Goal: Complete application form

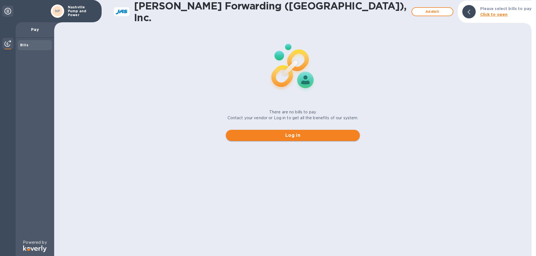
click at [294, 136] on span "Log in" at bounding box center [292, 135] width 125 height 7
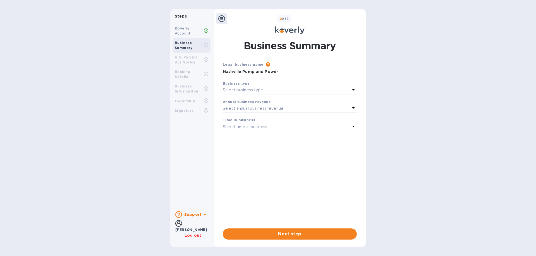
click at [248, 86] on div "Business type" at bounding box center [290, 84] width 134 height 6
click at [346, 87] on div "Select business type" at bounding box center [286, 91] width 127 height 8
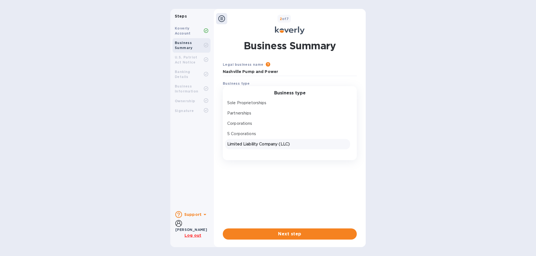
click at [276, 146] on p "Limited Liability Company (LLC)" at bounding box center [287, 145] width 121 height 6
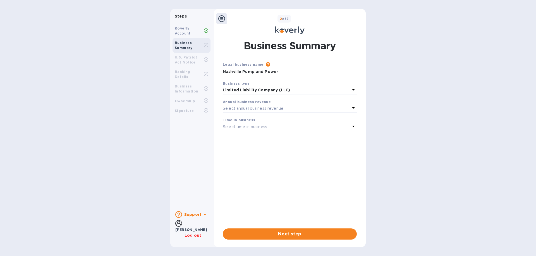
click at [258, 103] on b "Annual business revenue" at bounding box center [247, 102] width 48 height 4
click at [336, 103] on div "Annual business revenue" at bounding box center [290, 102] width 134 height 6
click at [354, 107] on icon at bounding box center [353, 108] width 7 height 7
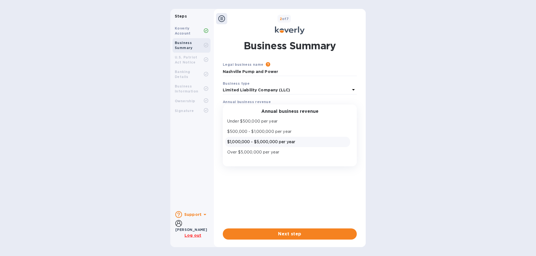
click at [282, 142] on p "$1,000,000 - $5,000,000 per year" at bounding box center [287, 142] width 121 height 6
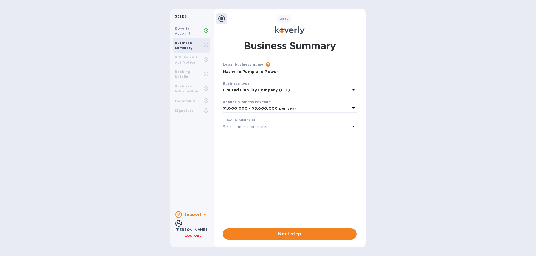
click at [339, 123] on div "Select time in business" at bounding box center [286, 127] width 127 height 8
click at [251, 169] on p "More than 5 years" at bounding box center [287, 171] width 121 height 6
click at [275, 232] on span "Next step" at bounding box center [289, 234] width 125 height 7
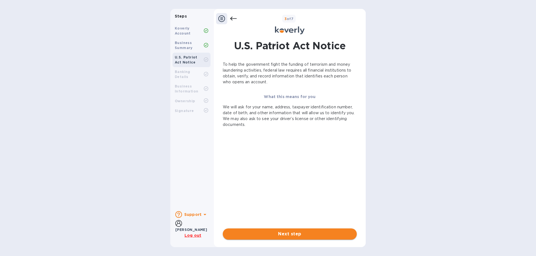
click at [282, 235] on span "Next step" at bounding box center [289, 234] width 125 height 7
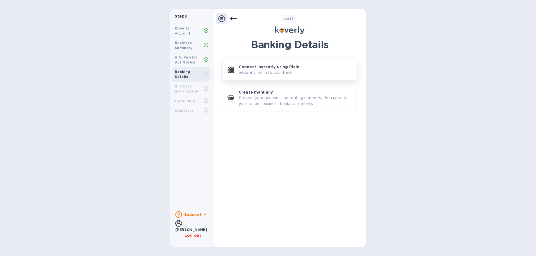
click at [278, 72] on p "Securely log in to your bank." at bounding box center [266, 73] width 55 height 6
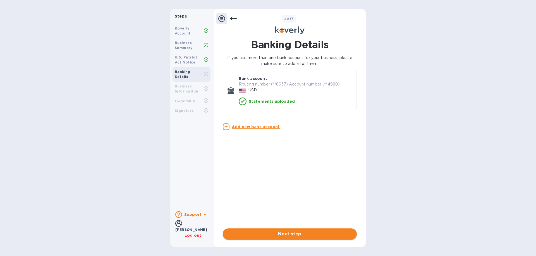
click at [279, 239] on button "Next step" at bounding box center [290, 234] width 134 height 11
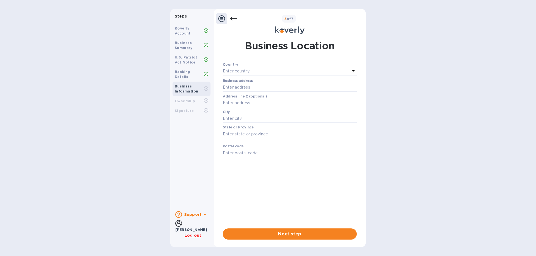
click at [249, 70] on p "Enter country" at bounding box center [236, 71] width 27 height 6
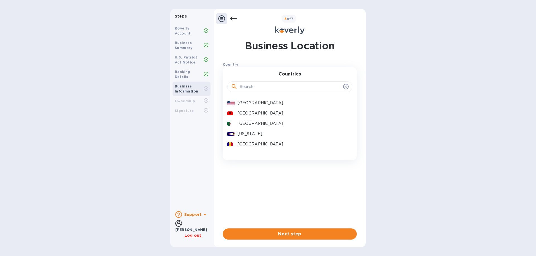
click at [251, 103] on p "[GEOGRAPHIC_DATA]" at bounding box center [293, 103] width 110 height 6
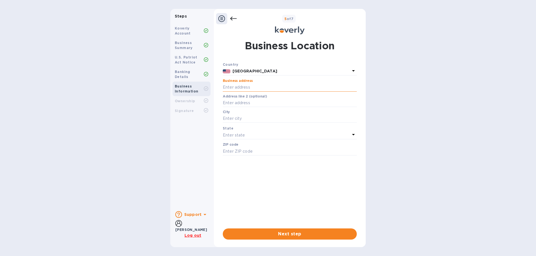
click at [262, 87] on input "text" at bounding box center [290, 87] width 134 height 8
type input "[STREET_ADDRESS][PERSON_NAME]"
type input "[PERSON_NAME]"
click at [274, 237] on span "Next step" at bounding box center [289, 234] width 125 height 7
click at [284, 236] on span "Next step" at bounding box center [289, 234] width 125 height 7
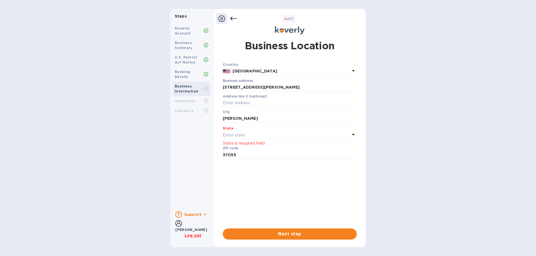
click at [238, 133] on p "Enter state" at bounding box center [234, 136] width 22 height 6
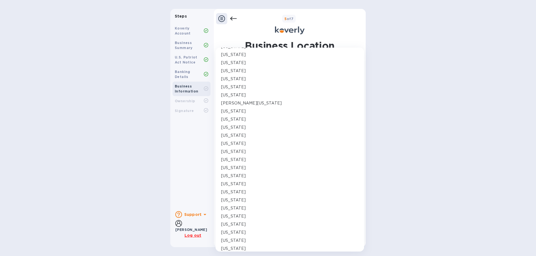
scroll to position [279, 0]
click at [237, 201] on p "[US_STATE]" at bounding box center [233, 202] width 25 height 6
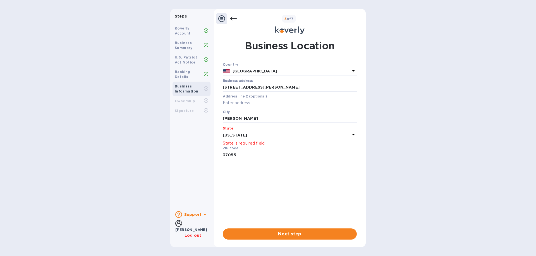
click at [253, 154] on input "37055" at bounding box center [290, 155] width 134 height 8
drag, startPoint x: 253, startPoint y: 154, endPoint x: 184, endPoint y: 154, distance: 69.2
click at [189, 156] on div "Steps Koverly Account Business Summary U.S. Patriot Act Notice Banking Details …" at bounding box center [267, 128] width 195 height 239
type input "37055"
click at [242, 186] on div "Country United States Business address [STREET_ADDRESS][PERSON_NAME] ​ Address …" at bounding box center [290, 143] width 134 height 163
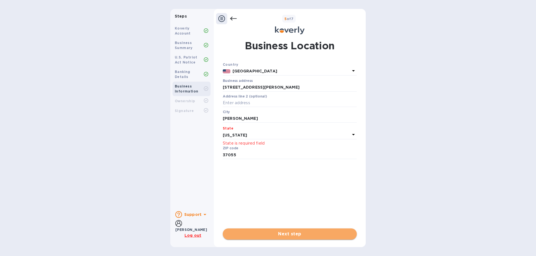
click at [293, 235] on span "Next step" at bounding box center [289, 234] width 125 height 7
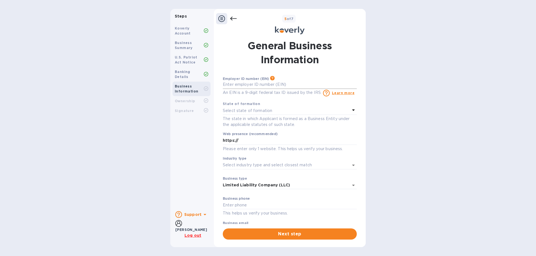
click at [242, 84] on input "text" at bounding box center [290, 85] width 134 height 8
click at [254, 84] on input "text" at bounding box center [290, 85] width 134 height 8
type input "***02"
click at [251, 111] on p "Select state of formation" at bounding box center [247, 111] width 49 height 6
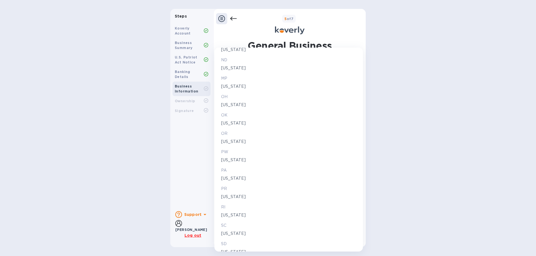
scroll to position [865, 0]
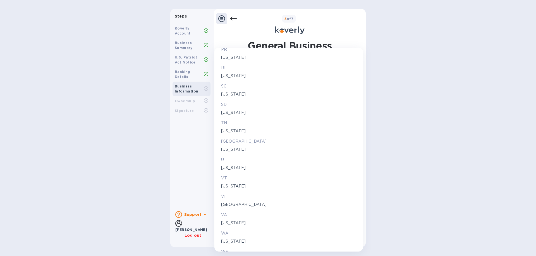
click at [234, 131] on p "[US_STATE]" at bounding box center [288, 131] width 135 height 6
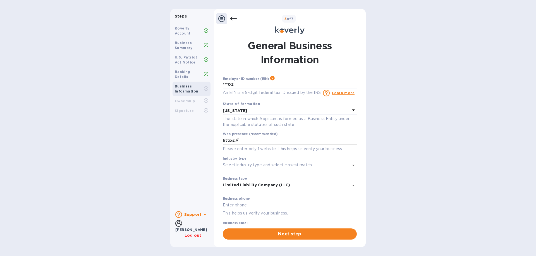
click at [257, 138] on input "https://" at bounding box center [290, 141] width 134 height 8
type input "[URL][DOMAIN_NAME]"
click at [235, 167] on input "Industry type" at bounding box center [282, 165] width 118 height 8
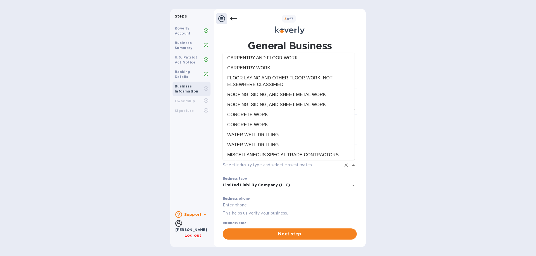
scroll to position [1954, 0]
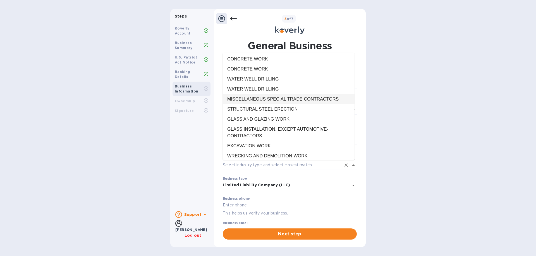
click at [297, 104] on li "MISCELLANEOUS SPECIAL TRADE CONTRACTORS" at bounding box center [289, 99] width 132 height 10
type input "MISCELLANEOUS SPECIAL TRADE CONTRACTORS"
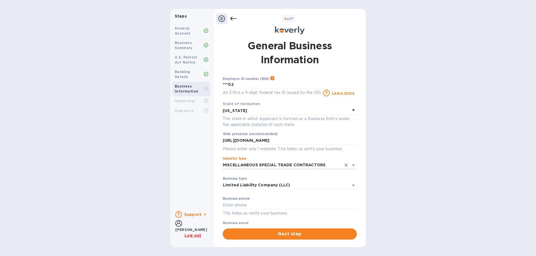
scroll to position [17, 0]
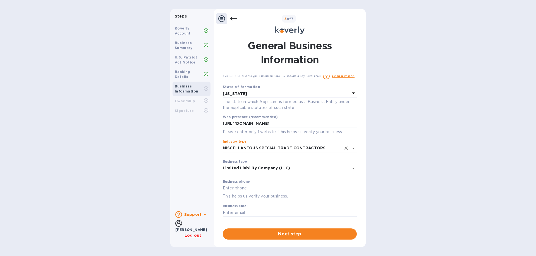
click at [237, 188] on input "text" at bounding box center [290, 188] width 134 height 8
click at [234, 188] on input "615-" at bounding box center [290, 188] width 134 height 8
type input "[PHONE_NUMBER]"
click at [239, 211] on input "text" at bounding box center [290, 213] width 134 height 8
type input "[PERSON_NAME][EMAIL_ADDRESS][DOMAIN_NAME]"
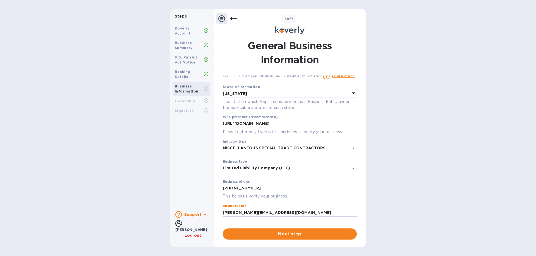
click at [445, 210] on div "Steps Koverly Account Business Summary U.S. Patriot Act Notice Banking Details …" at bounding box center [268, 128] width 536 height 239
click at [284, 236] on span "Next step" at bounding box center [289, 234] width 125 height 7
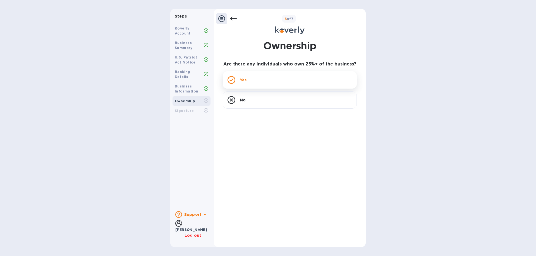
click at [256, 76] on div "Yes" at bounding box center [290, 79] width 134 height 17
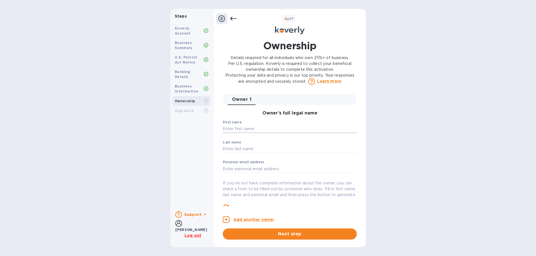
click at [249, 127] on input "text" at bounding box center [290, 129] width 134 height 8
type input "[PERSON_NAME]"
click at [236, 171] on input "text" at bounding box center [290, 169] width 134 height 8
type input "[PERSON_NAME][EMAIL_ADDRESS][DOMAIN_NAME]"
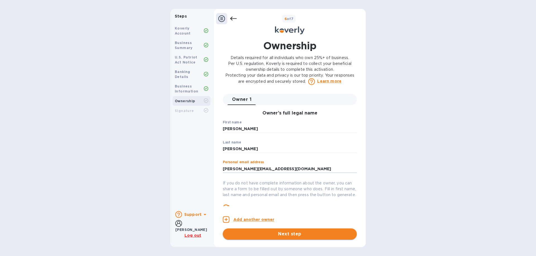
click at [270, 233] on span "Next step" at bounding box center [289, 234] width 125 height 7
click at [231, 16] on icon at bounding box center [233, 18] width 7 height 7
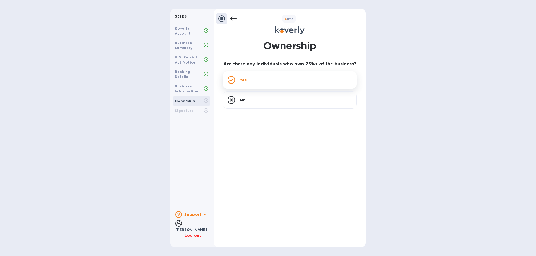
click at [243, 82] on p "Yes" at bounding box center [243, 80] width 7 height 6
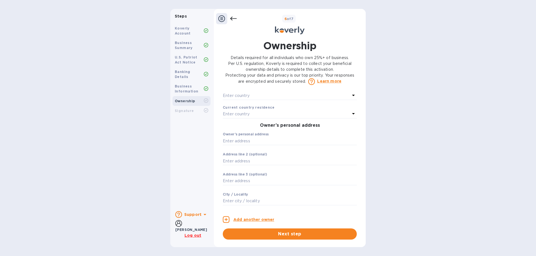
scroll to position [167, 0]
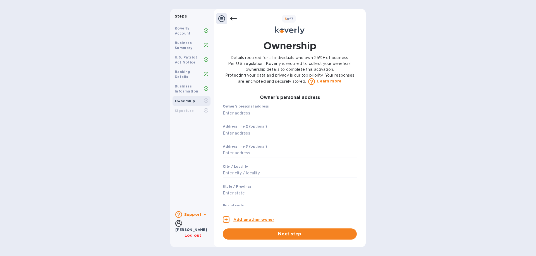
click at [244, 118] on input "text" at bounding box center [290, 113] width 134 height 8
click at [248, 118] on input "text" at bounding box center [290, 113] width 134 height 8
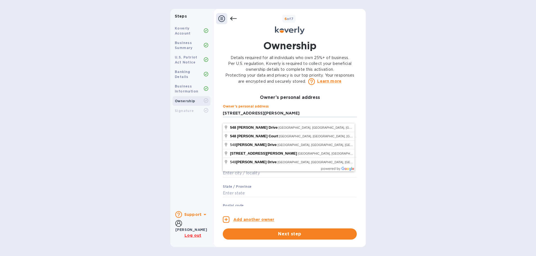
type input "[STREET_ADDRESS][PERSON_NAME]"
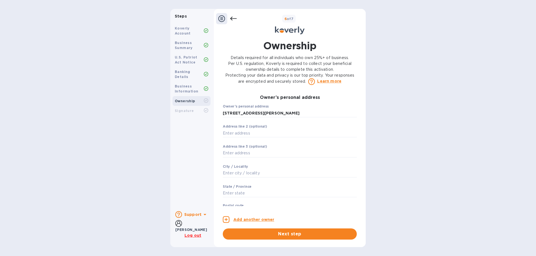
type input "Fairview"
type input "TN"
type input "37062"
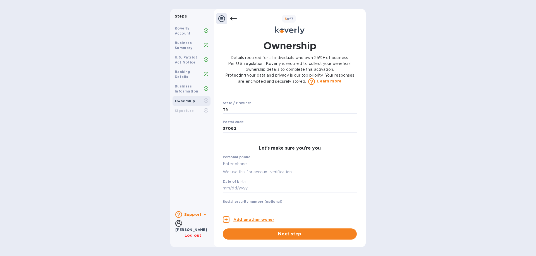
scroll to position [279, 0]
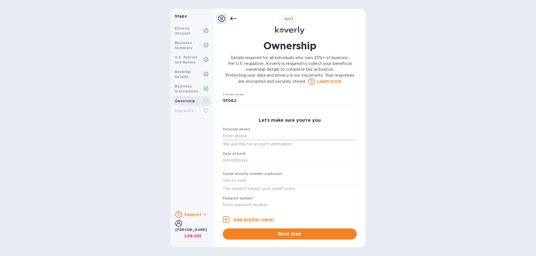
click at [238, 140] on input "text" at bounding box center [290, 136] width 134 height 8
type input "***05"
click at [244, 164] on input "text" at bounding box center [290, 161] width 134 height 8
type input "***80"
click at [246, 185] on input "text" at bounding box center [290, 181] width 134 height 8
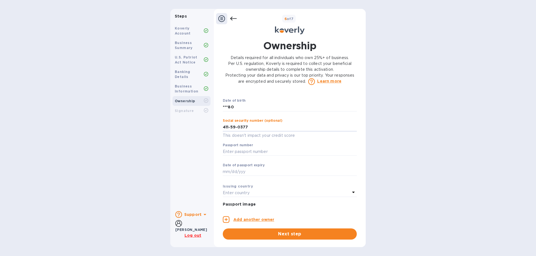
scroll to position [388, 0]
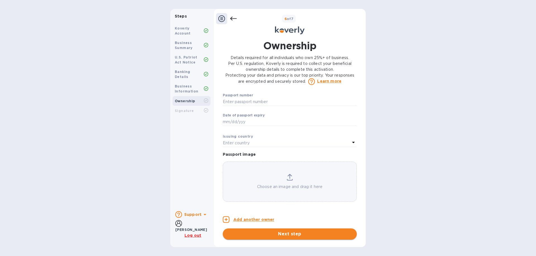
type input "***77"
click at [279, 234] on span "Next step" at bounding box center [289, 234] width 125 height 7
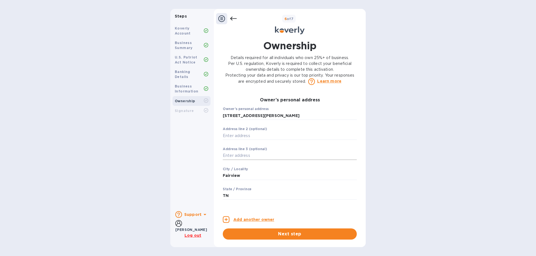
scroll to position [68, 0]
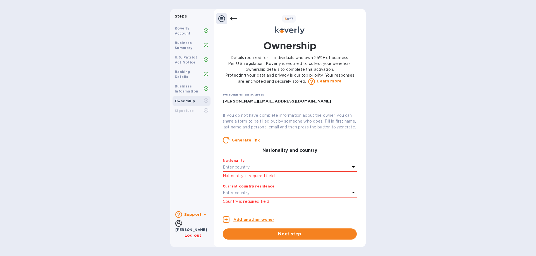
click at [350, 171] on icon at bounding box center [353, 167] width 7 height 7
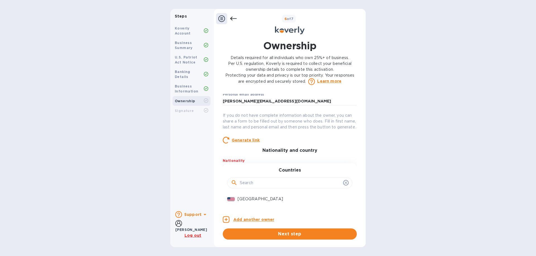
click at [254, 208] on div "Owner 1 0 Owner’s full legal name First name [PERSON_NAME] ​ Last name [PERSON_…" at bounding box center [290, 167] width 134 height 146
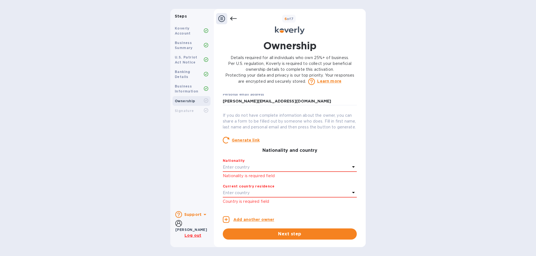
click at [286, 172] on div "Enter country" at bounding box center [286, 168] width 127 height 8
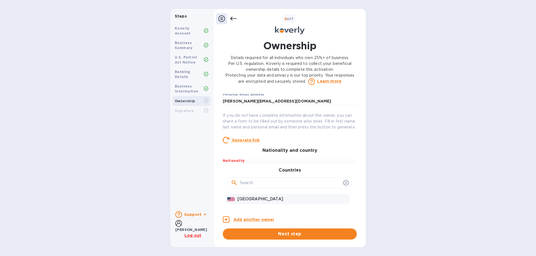
click at [250, 202] on p "[GEOGRAPHIC_DATA]" at bounding box center [293, 199] width 110 height 6
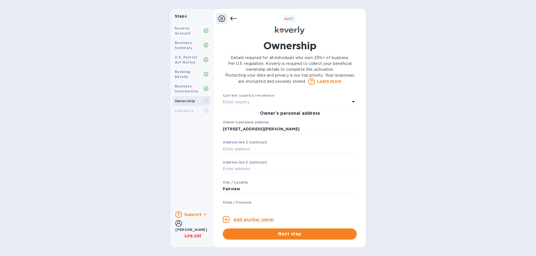
scroll to position [96, 0]
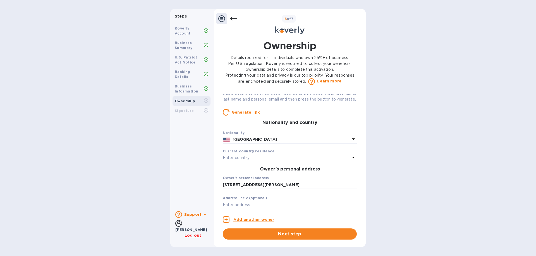
click at [265, 162] on div "Enter country" at bounding box center [286, 158] width 127 height 8
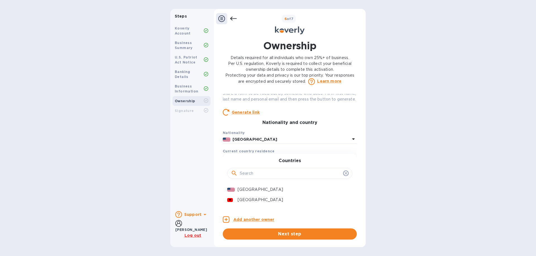
click at [252, 193] on p "[GEOGRAPHIC_DATA]" at bounding box center [293, 190] width 110 height 6
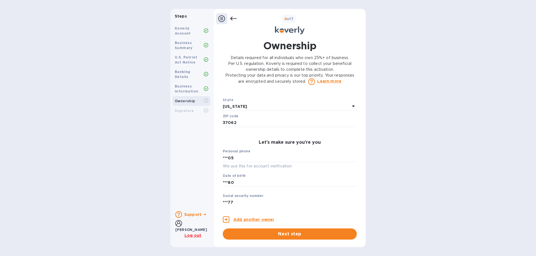
scroll to position [249, 0]
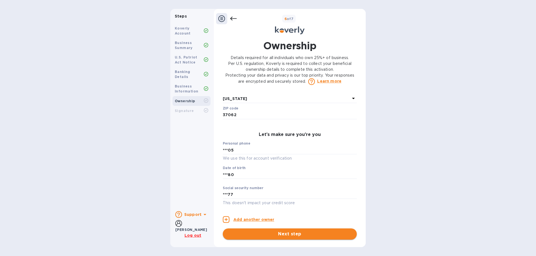
click at [280, 231] on span "Next step" at bounding box center [289, 234] width 125 height 7
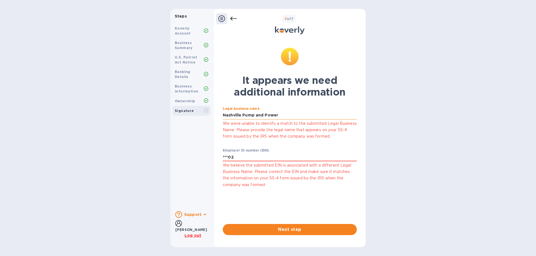
click at [278, 113] on input "Nashville Pump and Power" at bounding box center [290, 115] width 134 height 8
type input "Nashville Pump and Power, LLC"
click at [303, 227] on span "Next step" at bounding box center [289, 230] width 125 height 7
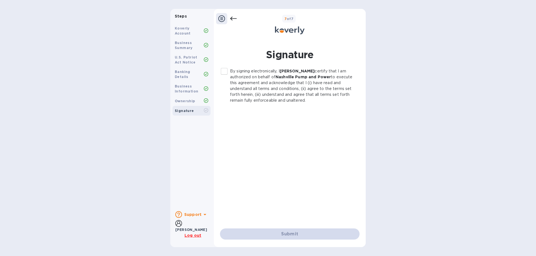
click at [227, 71] on input "By signing electronically, I [PERSON_NAME] certify that I am authorized on beha…" at bounding box center [224, 72] width 12 height 12
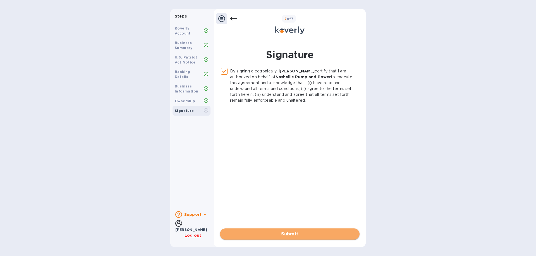
click at [312, 234] on span "Submit" at bounding box center [289, 234] width 131 height 7
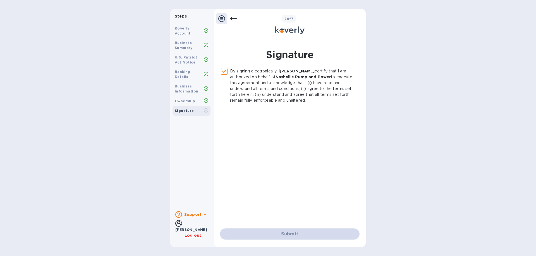
checkbox input "false"
